Goal: Task Accomplishment & Management: Manage account settings

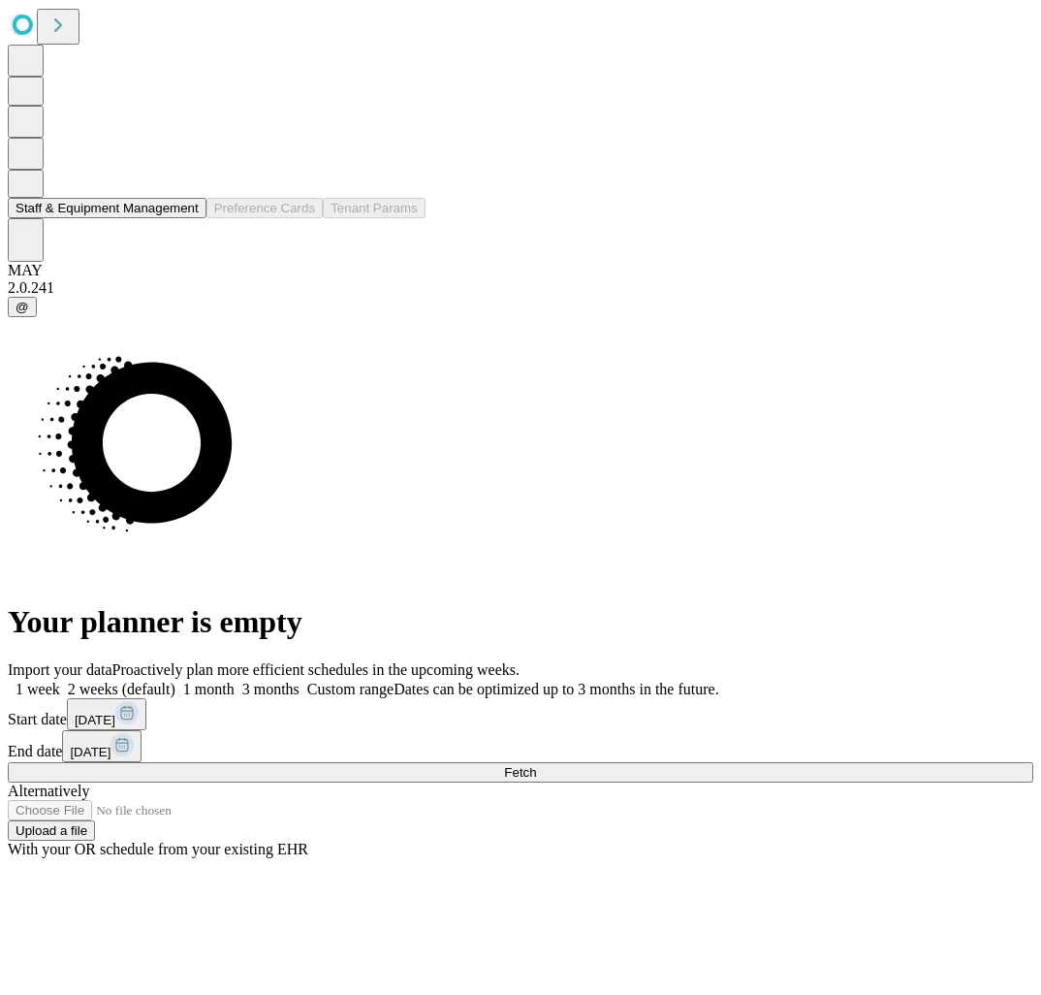
click at [79, 218] on button "Staff & Equipment Management" at bounding box center [107, 208] width 199 height 20
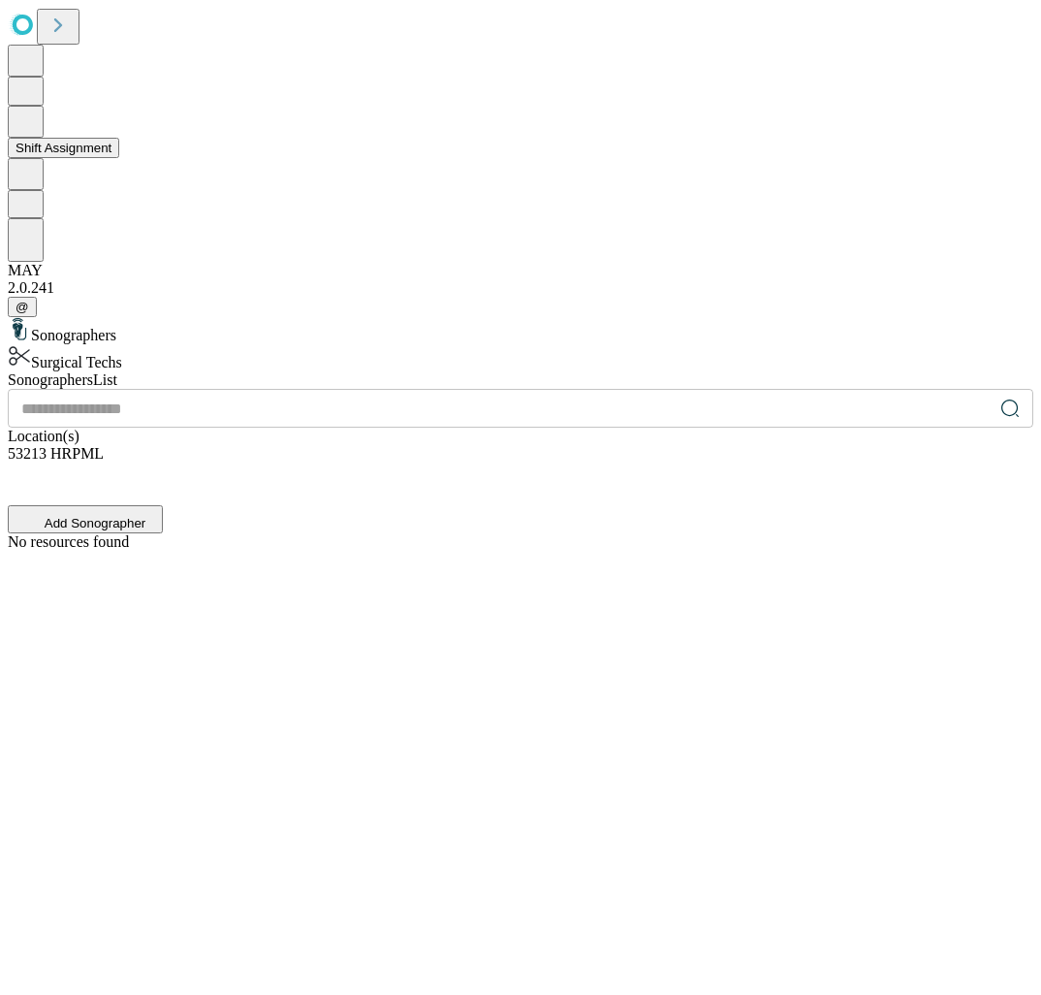
drag, startPoint x: 79, startPoint y: 278, endPoint x: 79, endPoint y: 191, distance: 87.2
click at [88, 158] on button "Shift Assignment" at bounding box center [63, 148] width 111 height 20
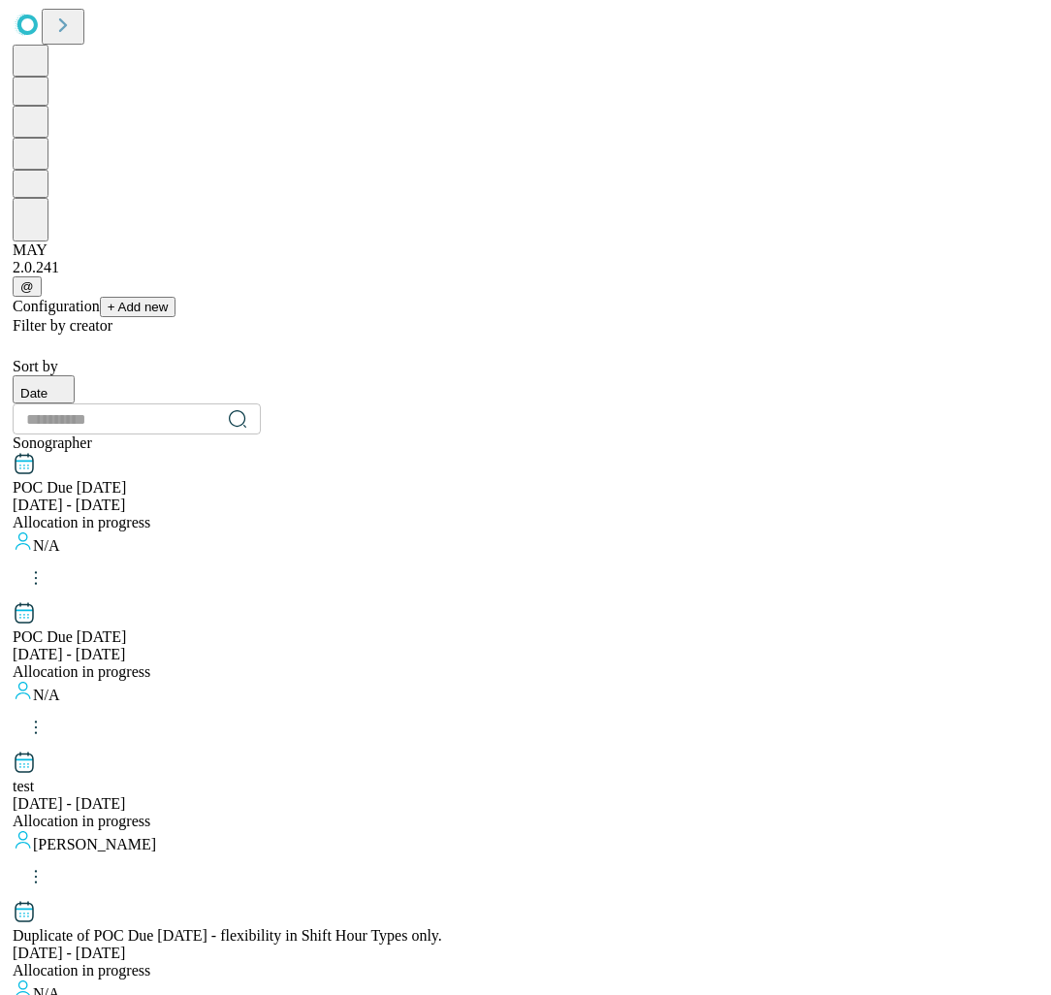
scroll to position [1812, 0]
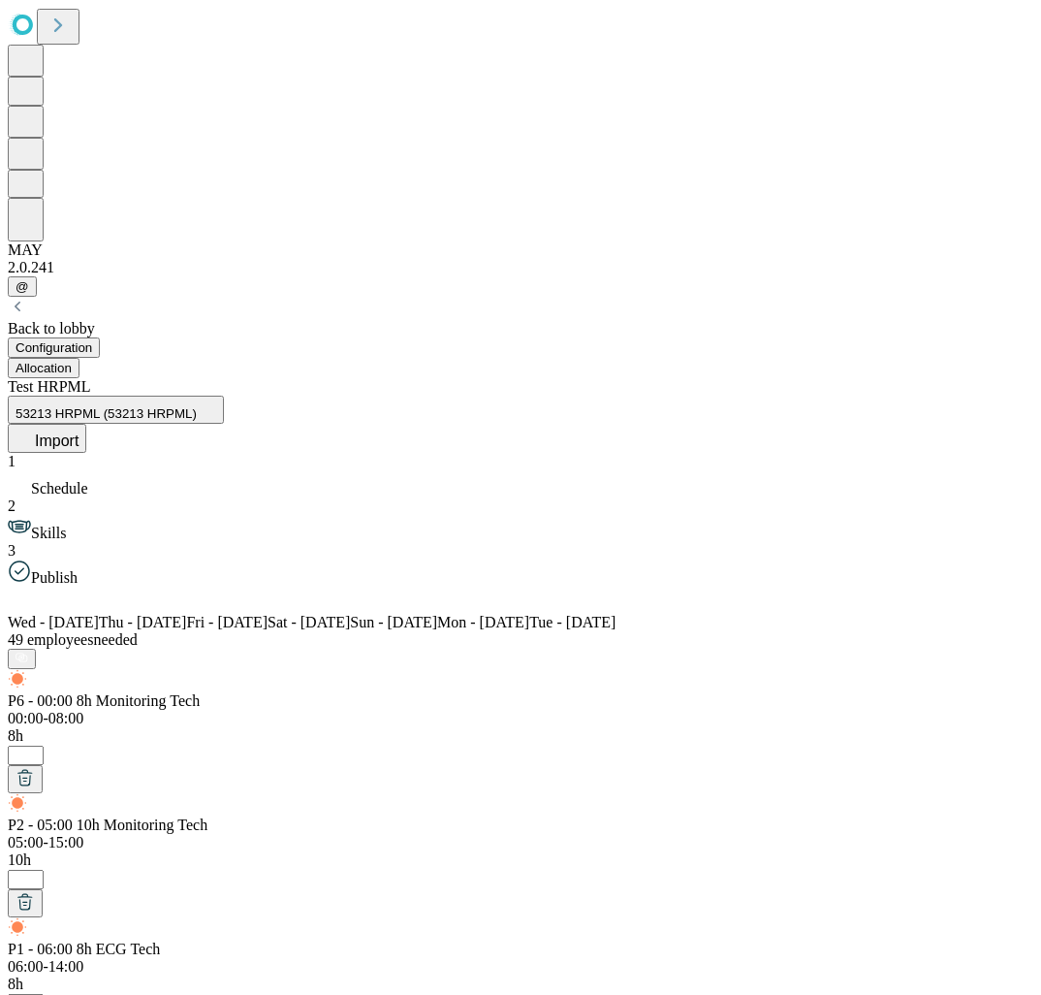
click at [79, 358] on button "Allocation" at bounding box center [44, 368] width 72 height 20
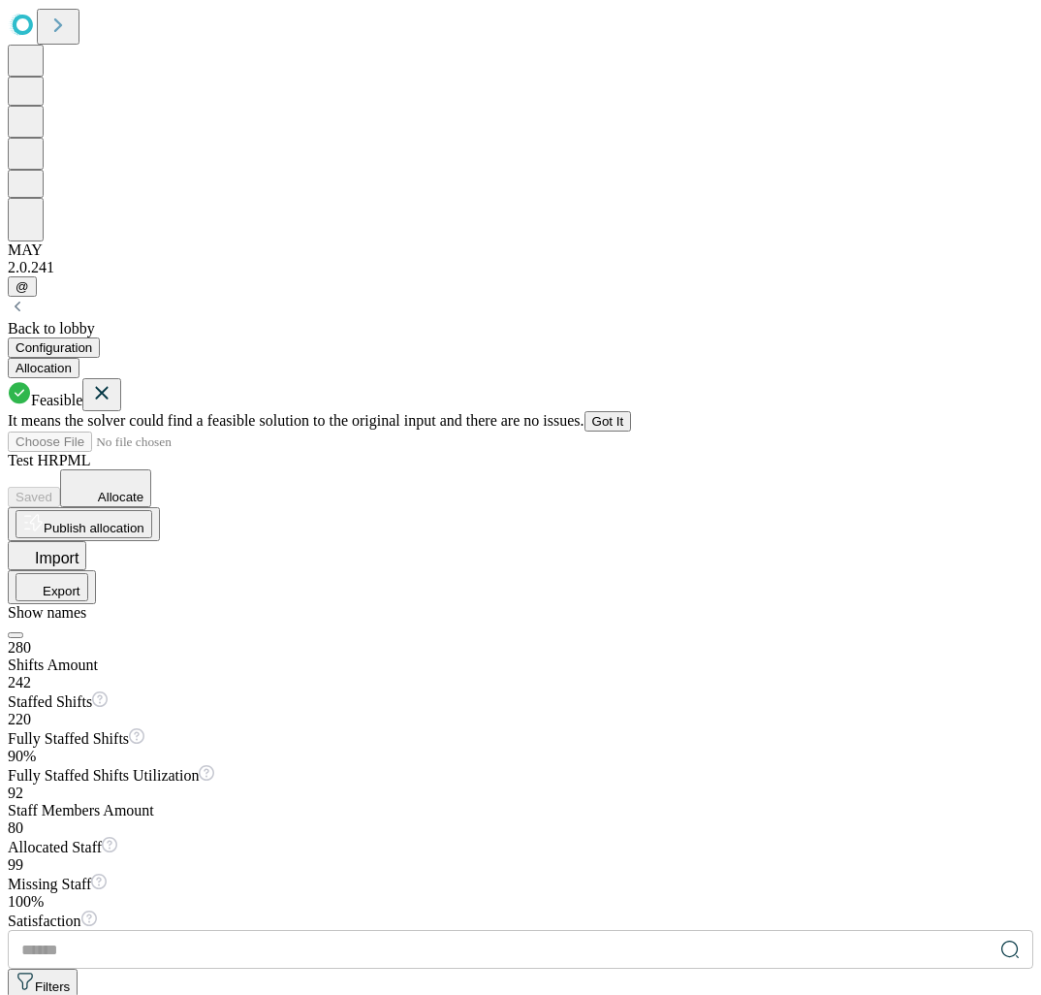
click at [632, 411] on button "Got It" at bounding box center [608, 421] width 47 height 20
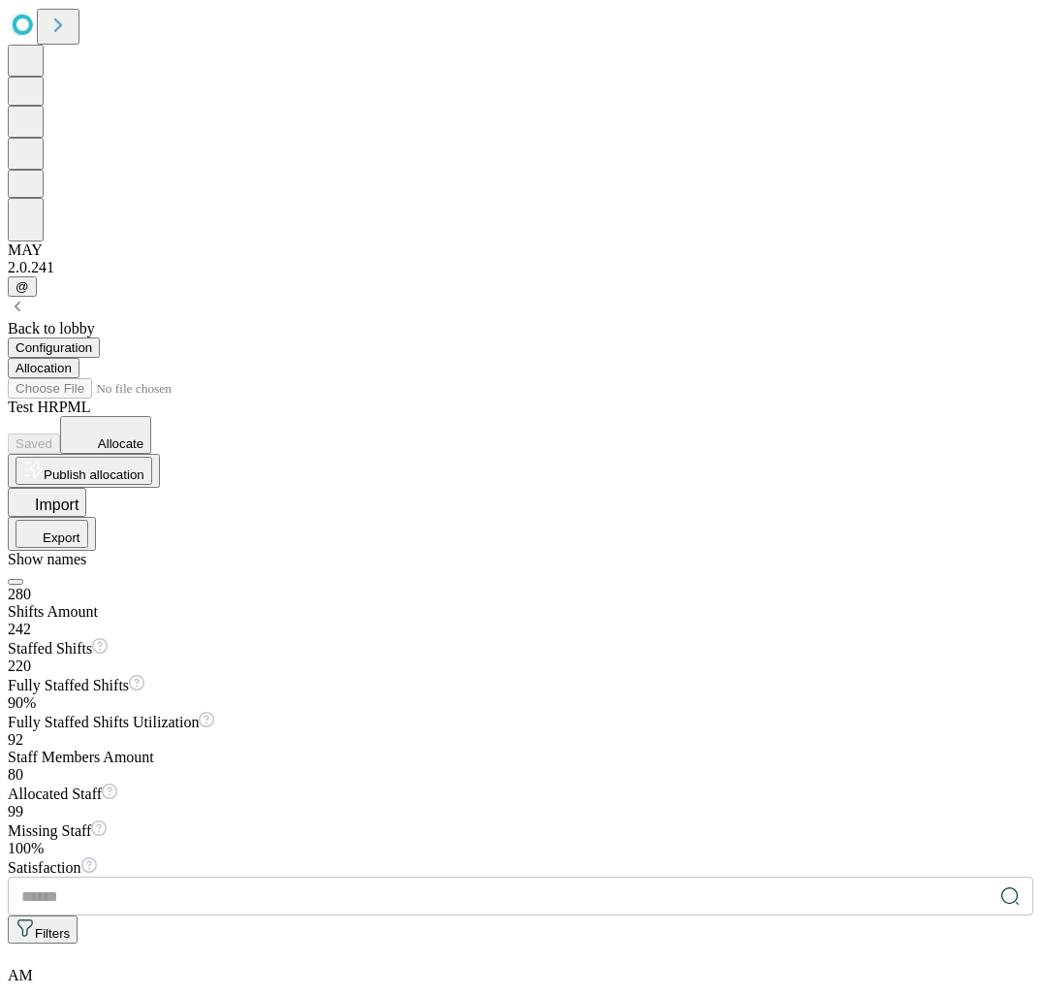
click at [98, 419] on icon at bounding box center [83, 433] width 30 height 29
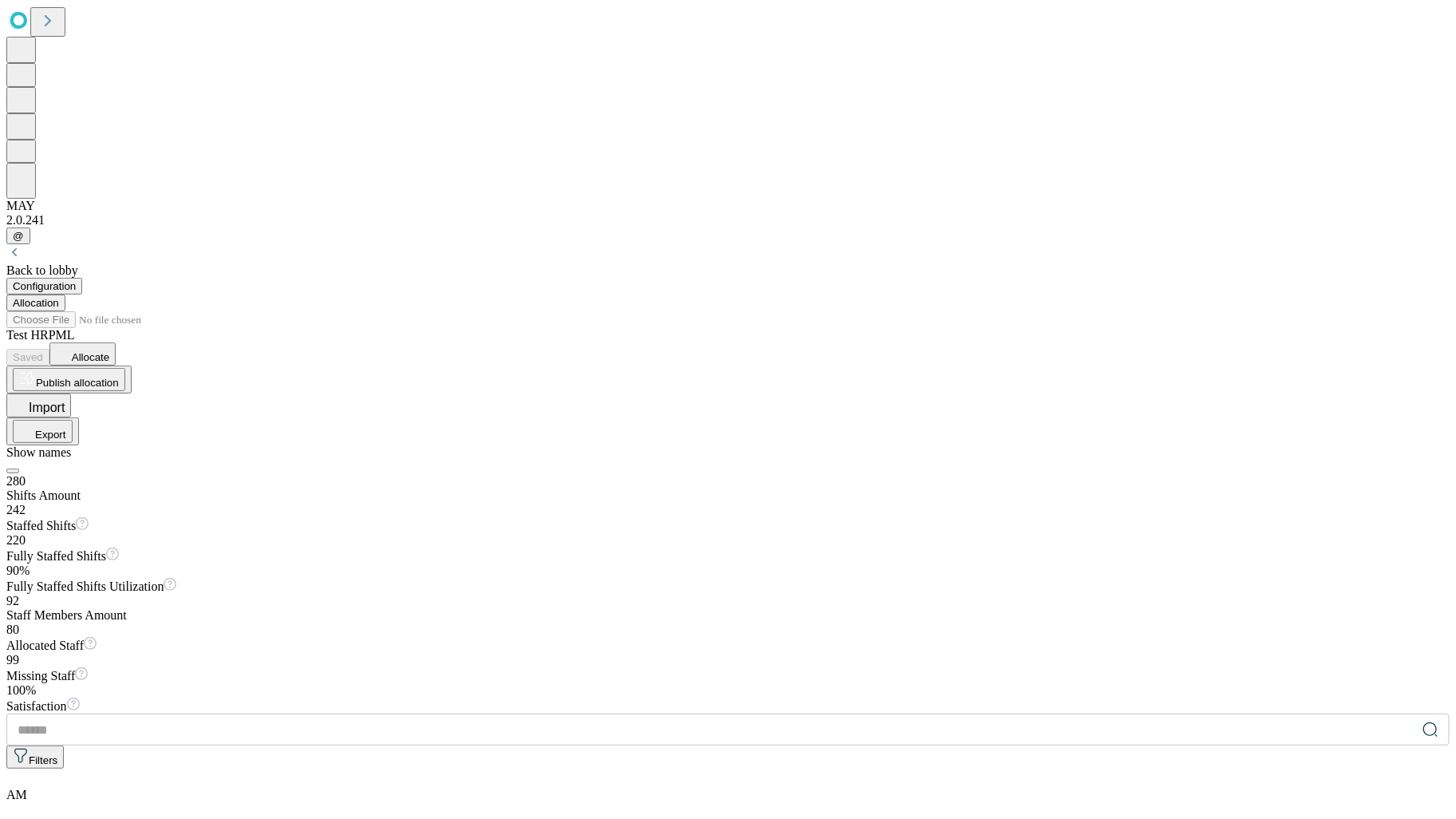
click at [856, 328] on div "Test HRPML Saved Allocate Publish allocation Import Export Show names" at bounding box center [728, 400] width 1444 height 146
click at [109, 351] on span "Allocate" at bounding box center [91, 357] width 38 height 12
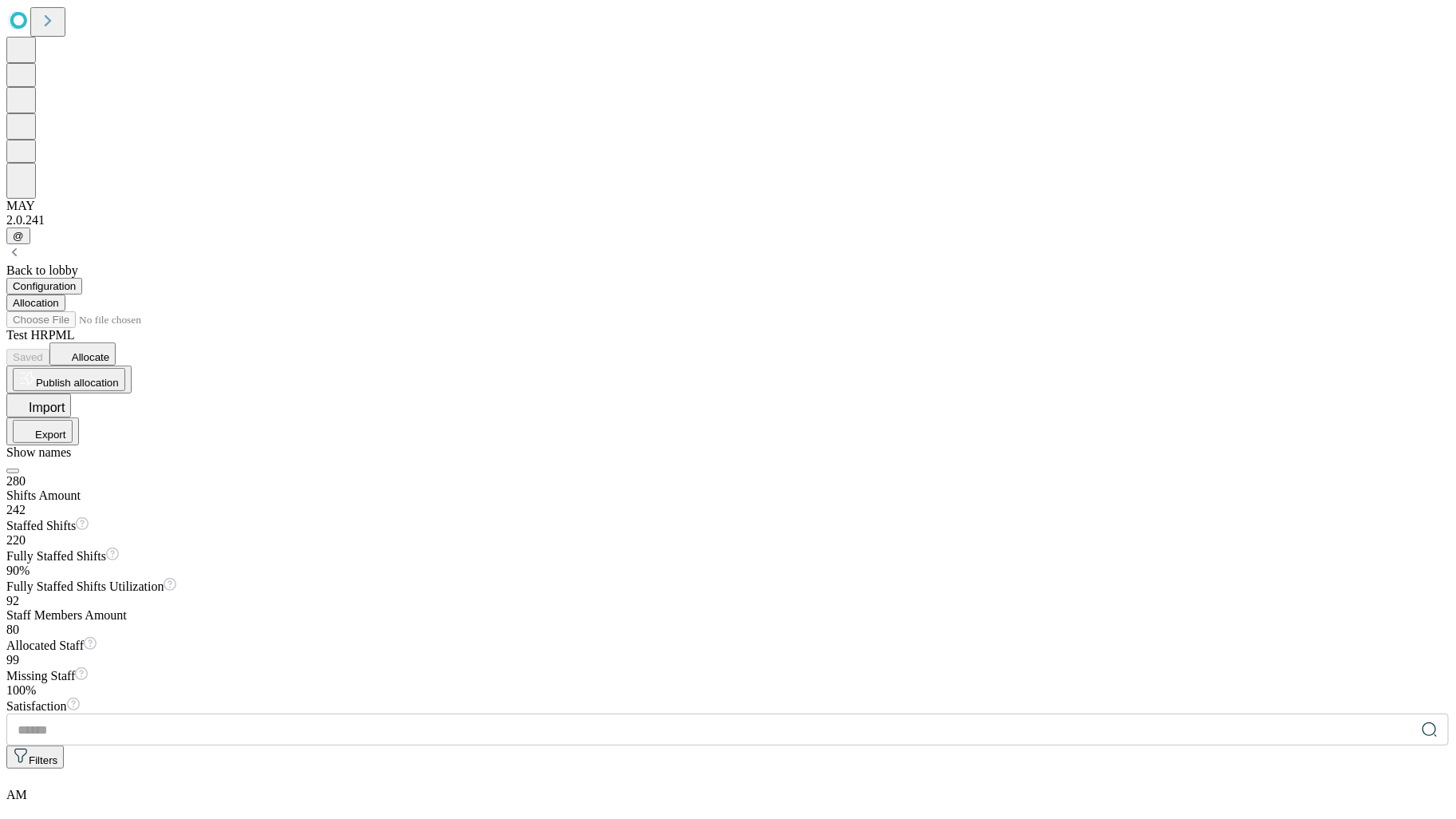
click at [19, 468] on button "button" at bounding box center [13, 471] width 13 height 5
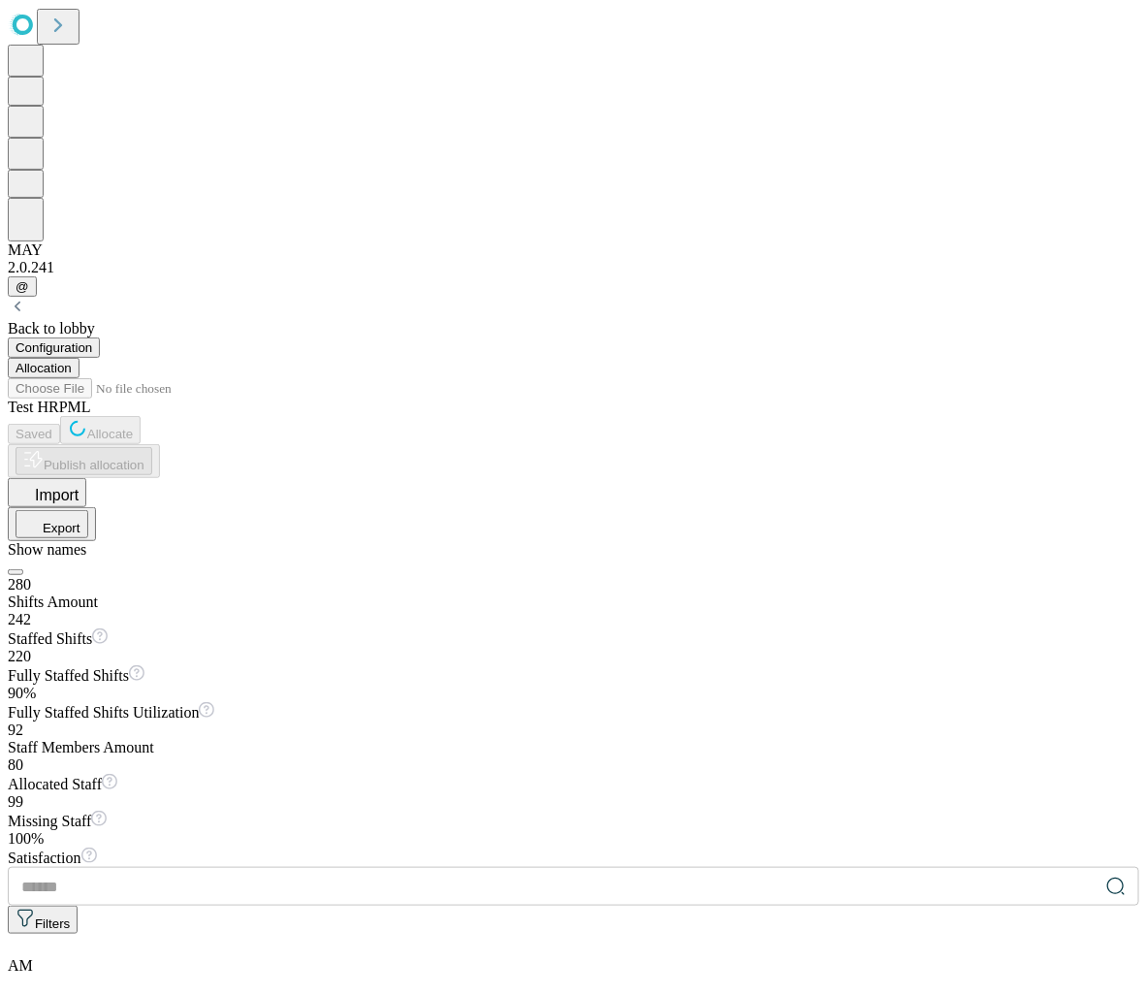
scroll to position [5173, 0]
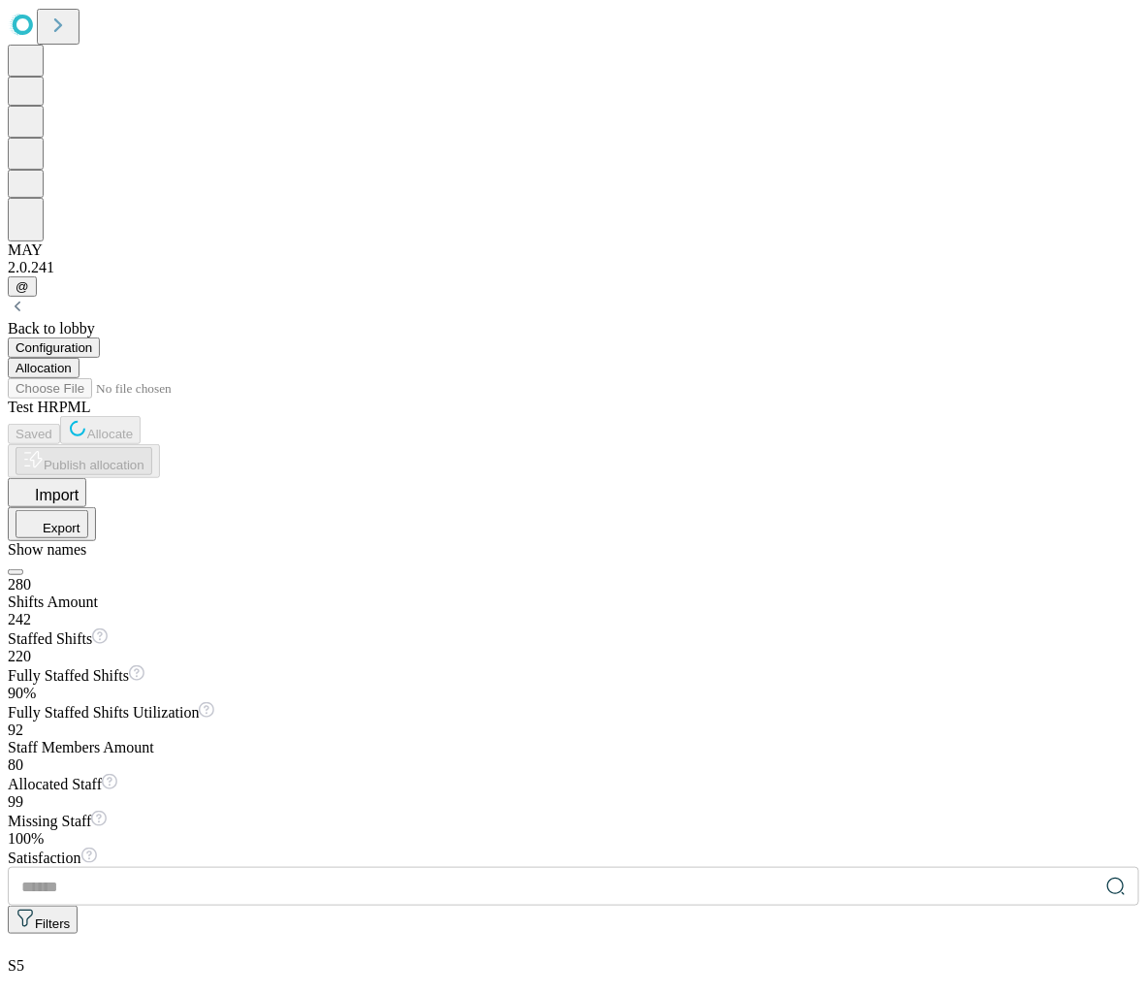
scroll to position [0, 0]
click at [306, 994] on div "S.Tech 5bc7b2c5-f7fa-440a-859a-9e0a90b4da63" at bounding box center [573, 1004] width 1131 height 17
click at [254, 994] on div "S.Tech 5bc7b2c5-f7fa-440a-859a-9e0a90b4da63" at bounding box center [573, 1004] width 1131 height 17
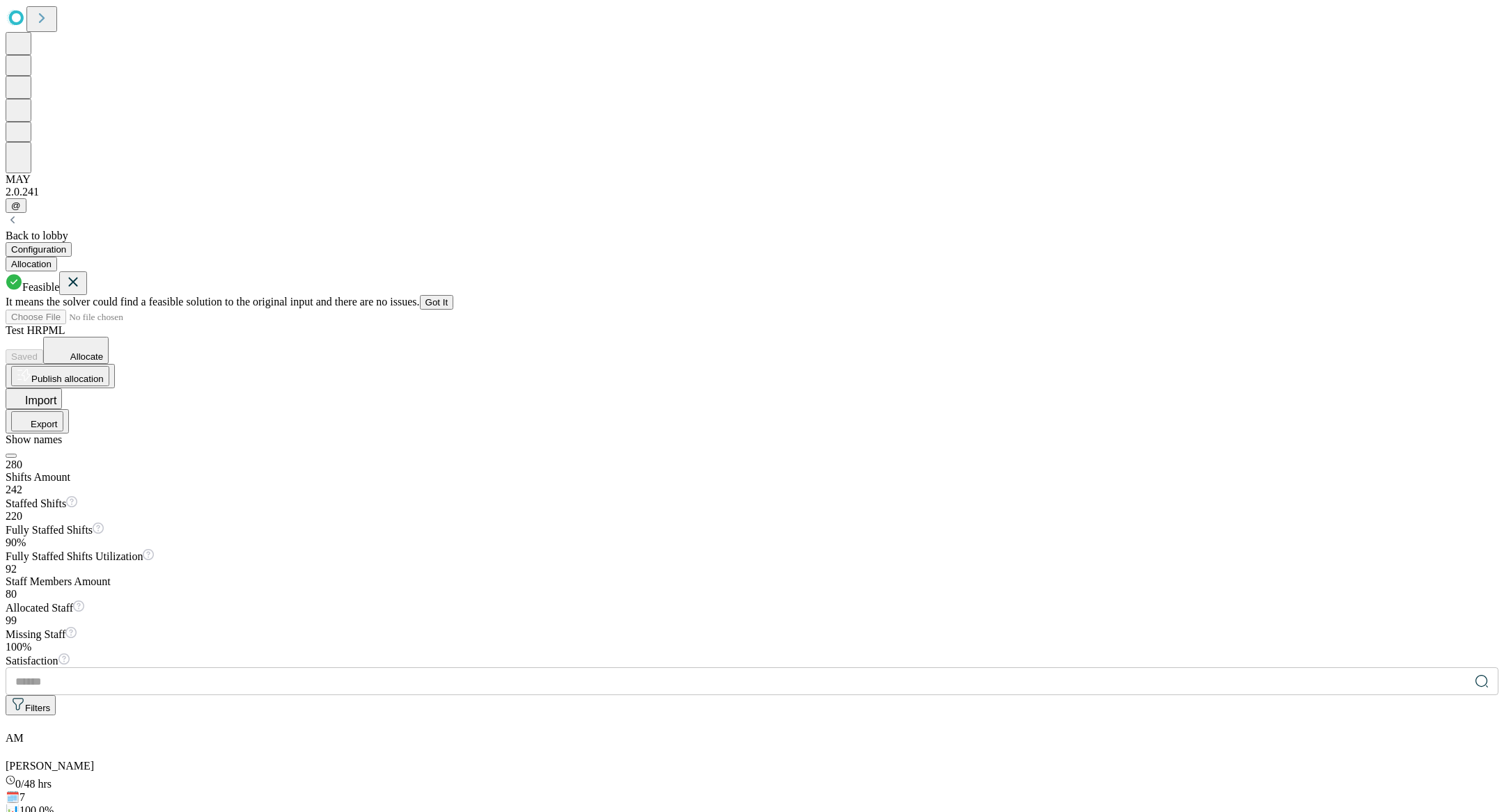
click at [454, 295] on button "Got It" at bounding box center [437, 302] width 34 height 14
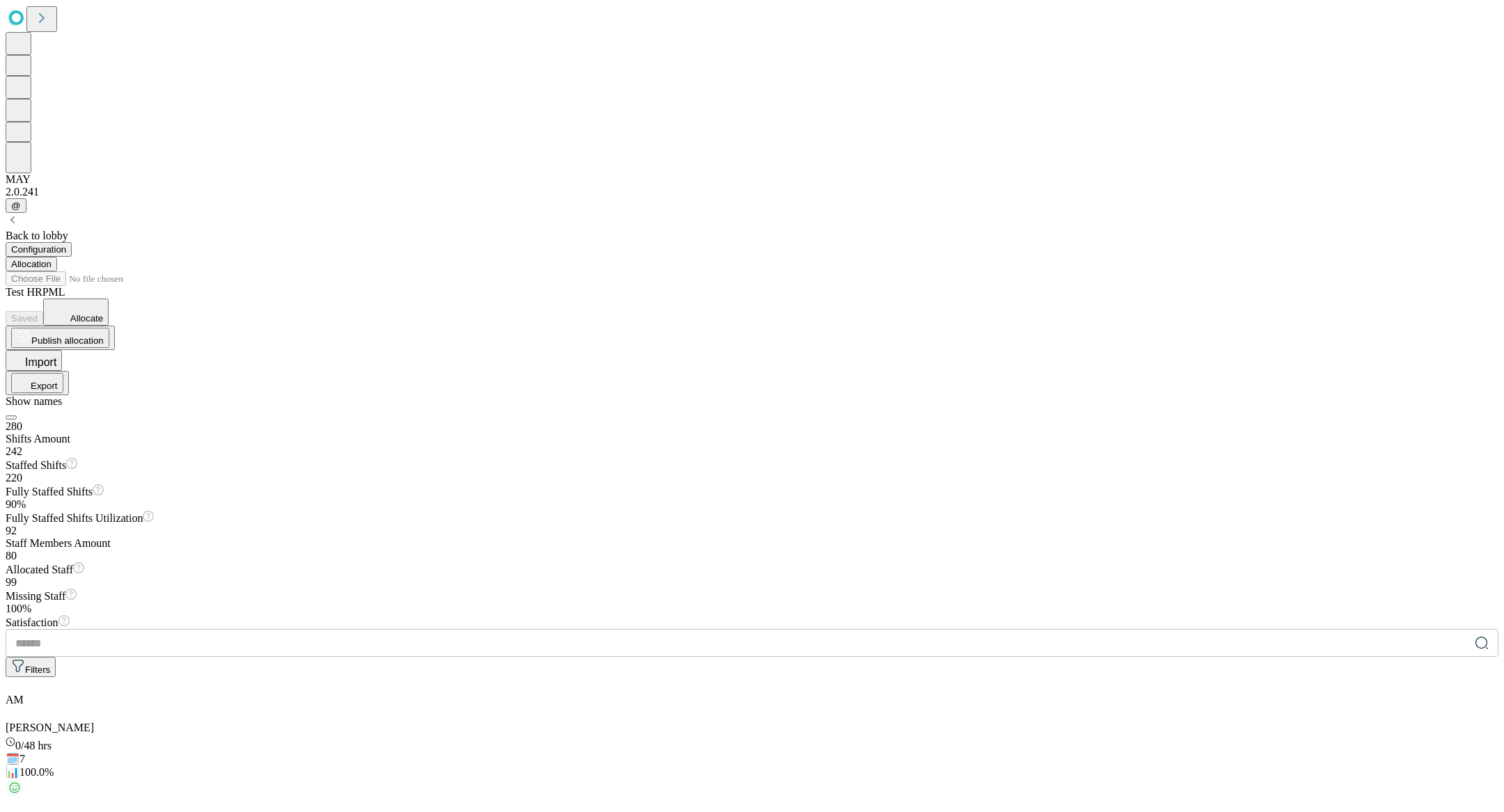
click at [108, 299] on button "Allocate" at bounding box center [75, 312] width 65 height 27
